Goal: Task Accomplishment & Management: Manage account settings

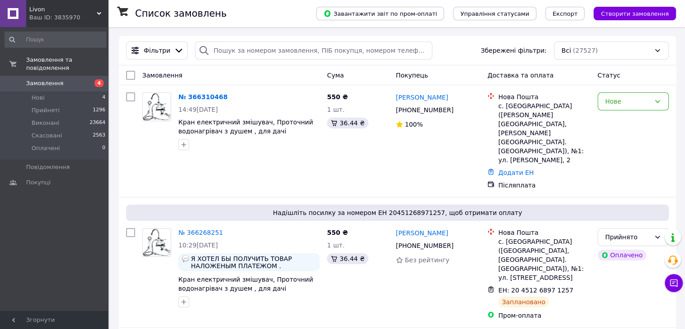
click at [88, 14] on div "Ваш ID: 3835970" at bounding box center [68, 18] width 79 height 8
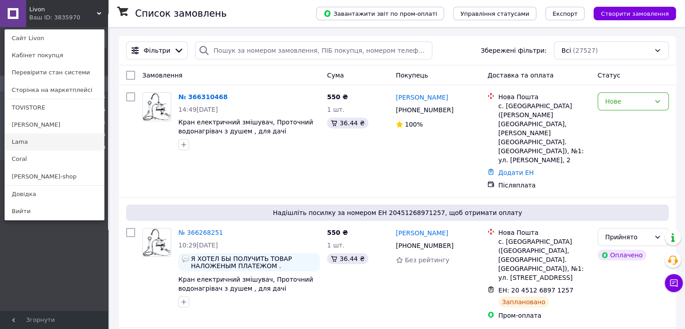
click at [16, 146] on link "Lama" at bounding box center [54, 141] width 99 height 17
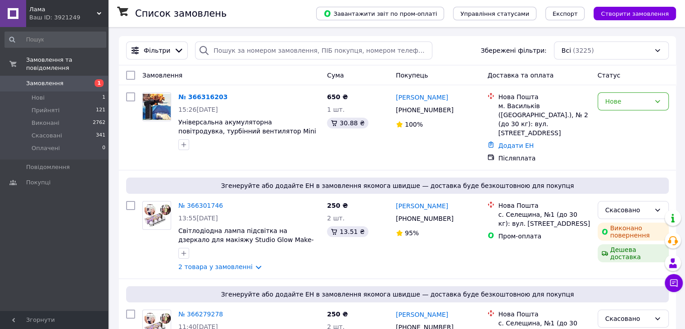
click at [91, 7] on span "Лама" at bounding box center [63, 9] width 68 height 8
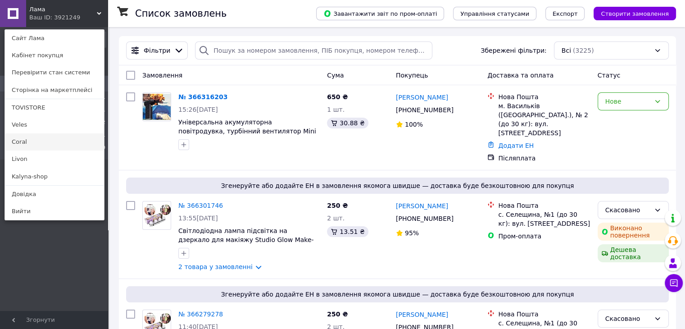
click at [18, 145] on link "Coral" at bounding box center [54, 141] width 99 height 17
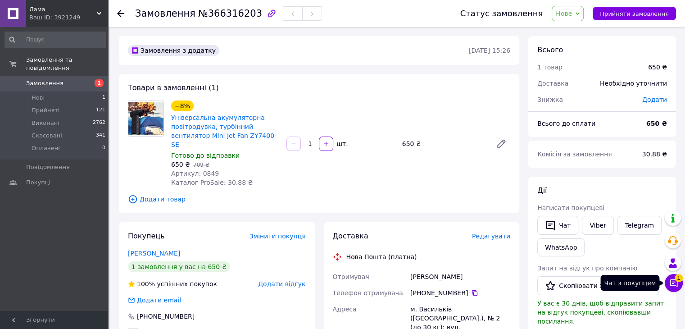
click at [672, 282] on icon at bounding box center [674, 282] width 9 height 9
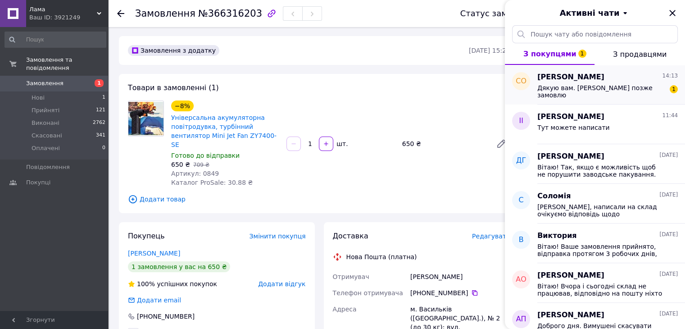
click at [620, 94] on div "Дякую вам. Трошки позже замовлю" at bounding box center [602, 91] width 128 height 14
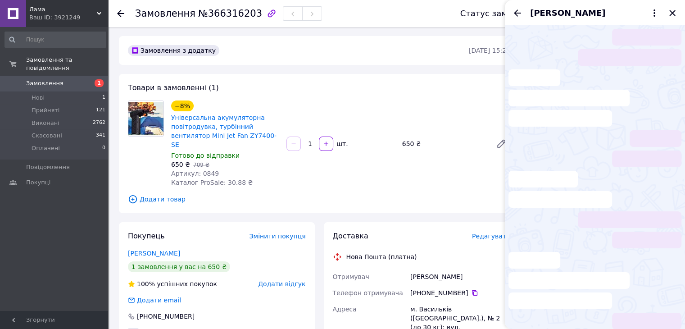
scroll to position [44, 0]
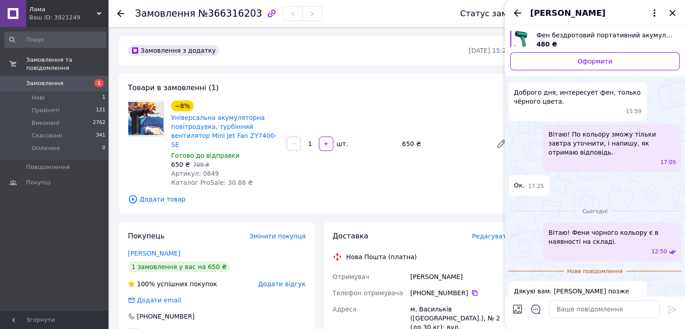
click at [516, 13] on icon "Назад" at bounding box center [517, 12] width 7 height 7
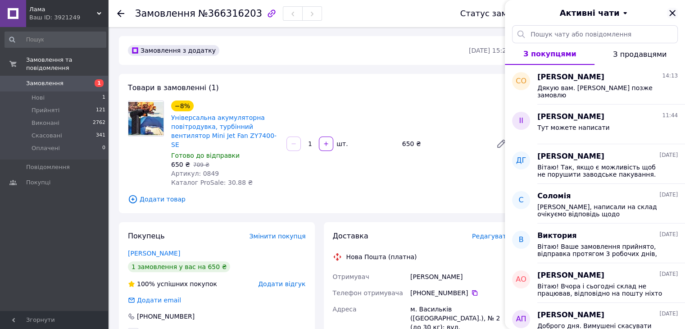
click at [671, 13] on icon "Закрити" at bounding box center [672, 13] width 11 height 11
